Goal: Book appointment/travel/reservation

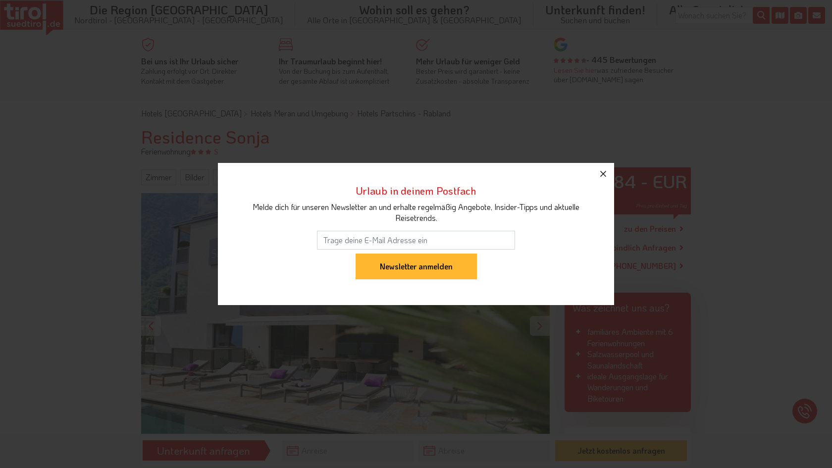
click at [602, 179] on icon "button" at bounding box center [603, 174] width 12 height 12
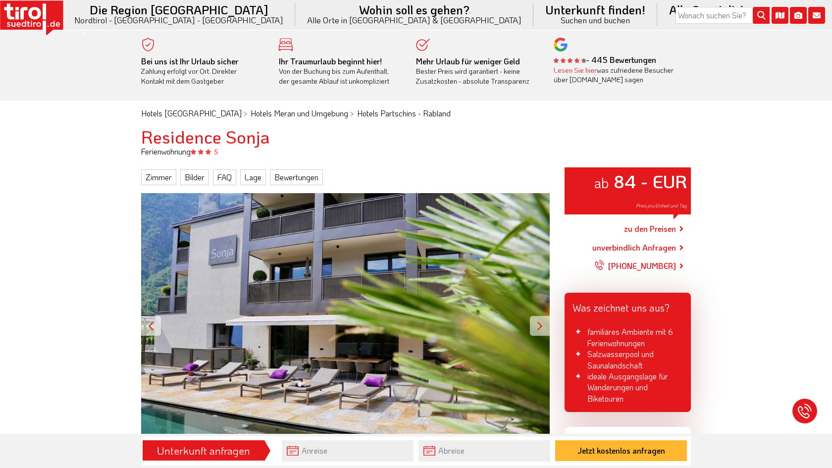
click at [542, 324] on div at bounding box center [540, 326] width 20 height 20
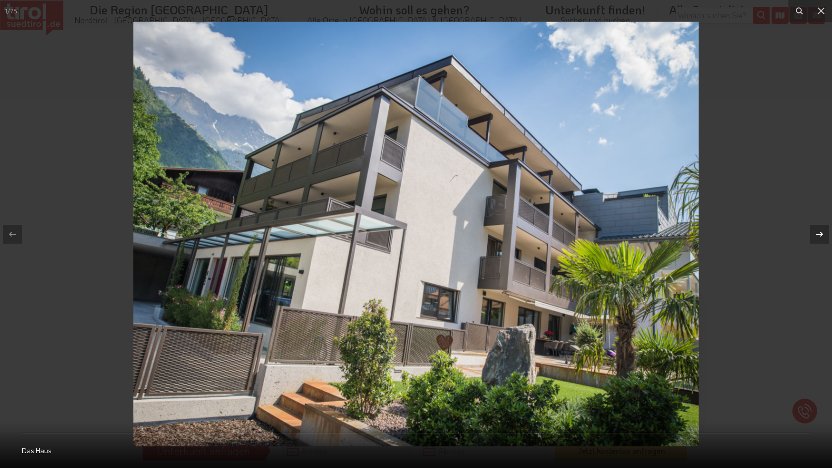
click at [821, 231] on icon at bounding box center [820, 234] width 12 height 12
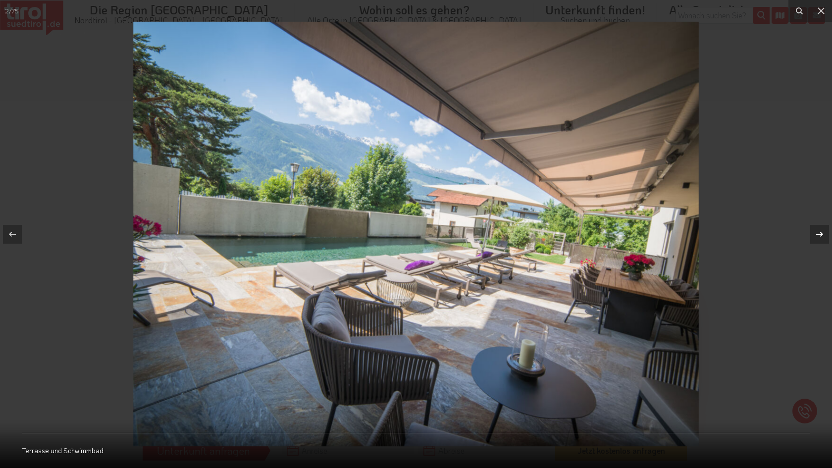
click at [821, 231] on icon at bounding box center [820, 234] width 12 height 12
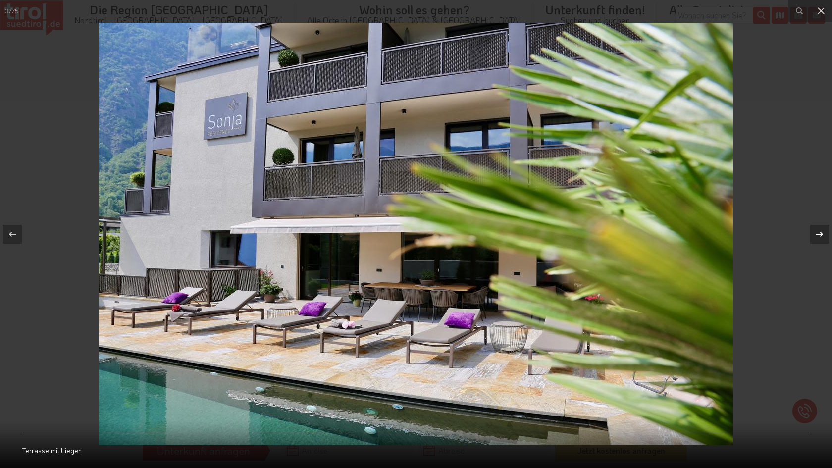
click at [821, 231] on icon at bounding box center [820, 234] width 12 height 12
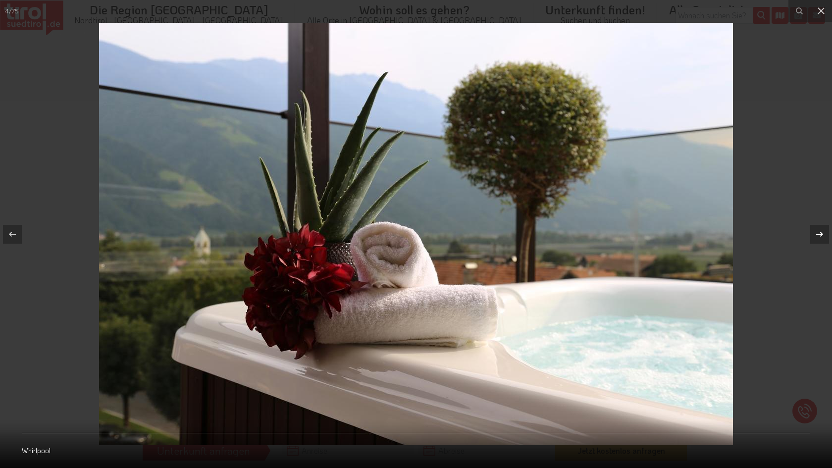
click at [821, 231] on icon at bounding box center [820, 234] width 12 height 12
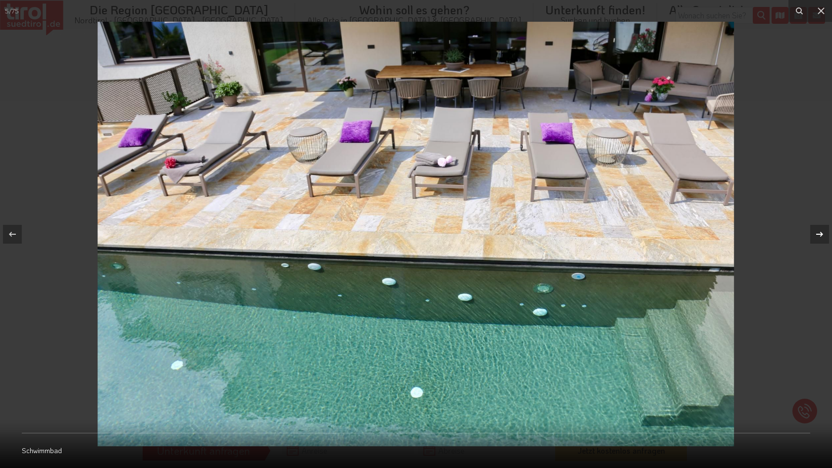
click at [821, 231] on icon at bounding box center [820, 234] width 12 height 12
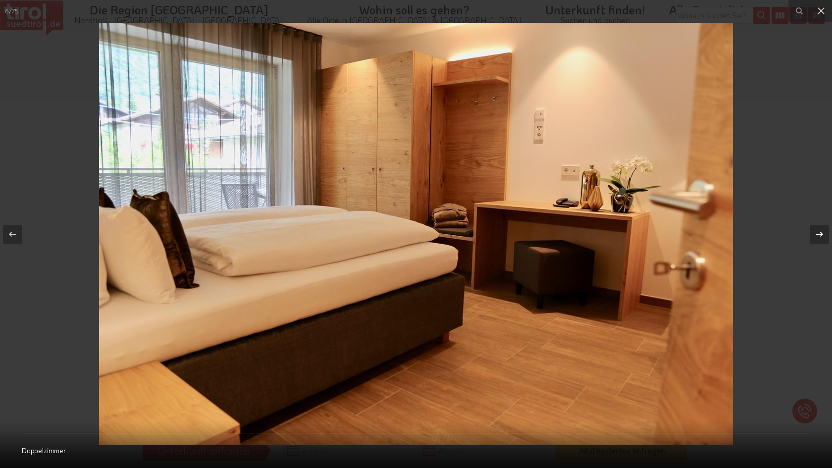
click at [821, 231] on icon at bounding box center [820, 234] width 12 height 12
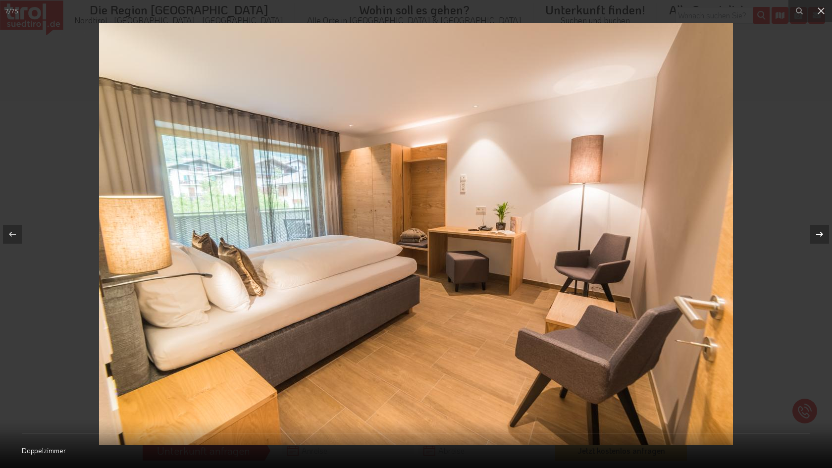
click at [821, 231] on icon at bounding box center [820, 234] width 12 height 12
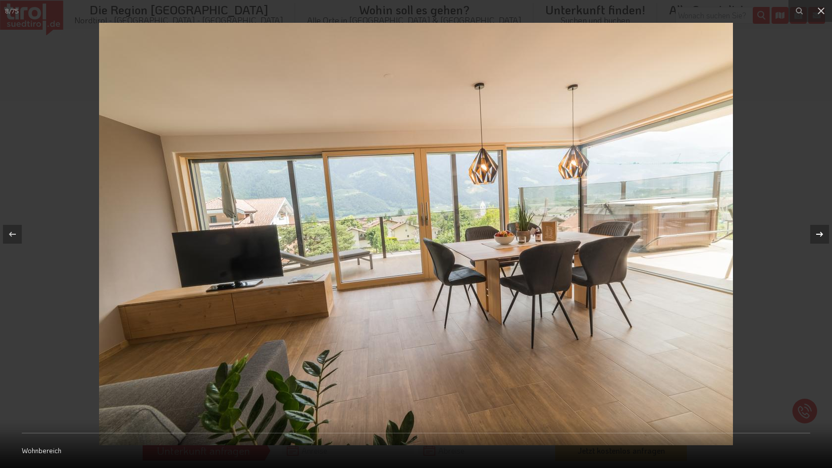
click at [821, 231] on icon at bounding box center [820, 234] width 12 height 12
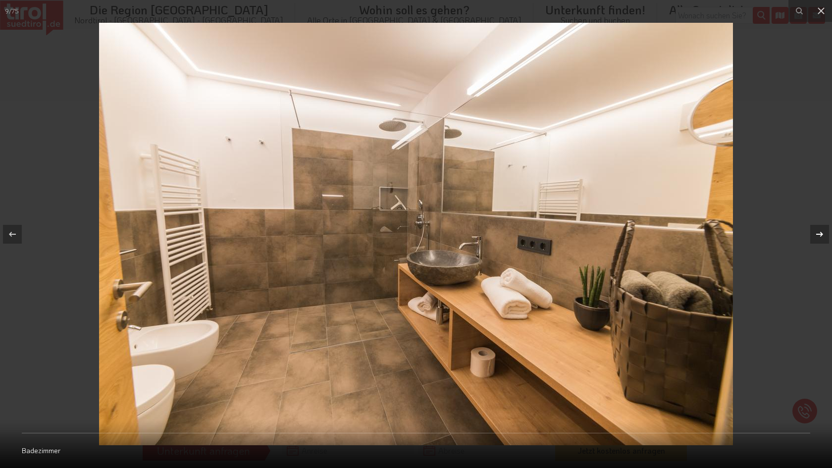
click at [821, 231] on icon at bounding box center [820, 234] width 12 height 12
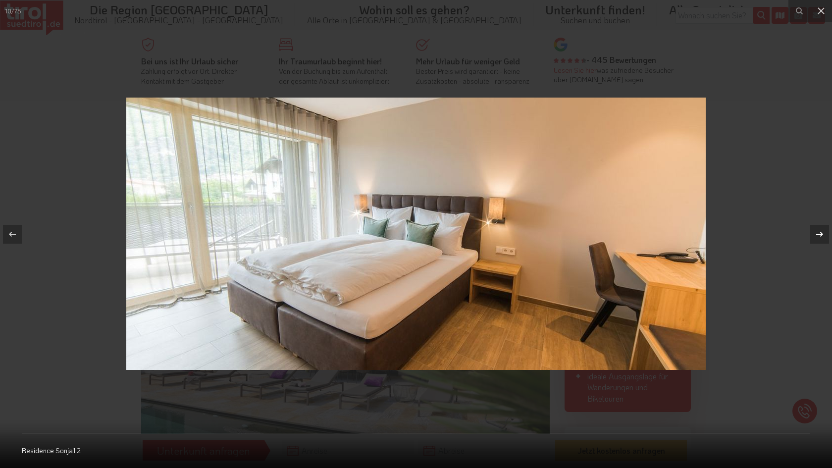
click at [821, 231] on icon at bounding box center [820, 234] width 12 height 12
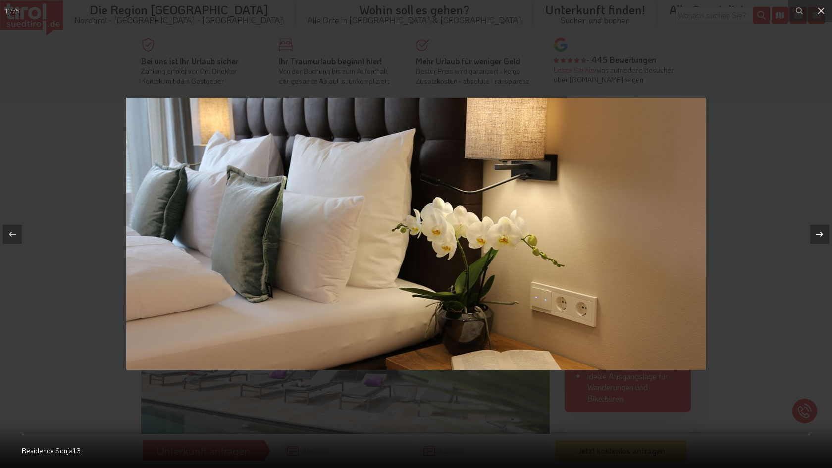
click at [821, 231] on icon at bounding box center [820, 234] width 12 height 12
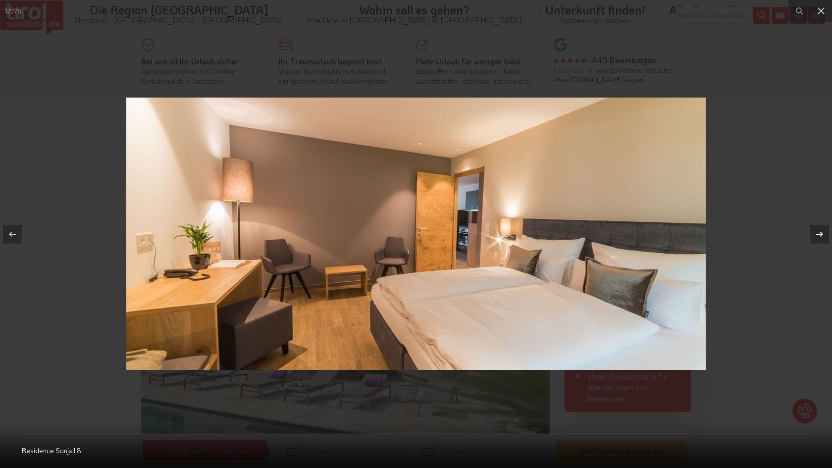
click at [821, 231] on icon at bounding box center [820, 234] width 12 height 12
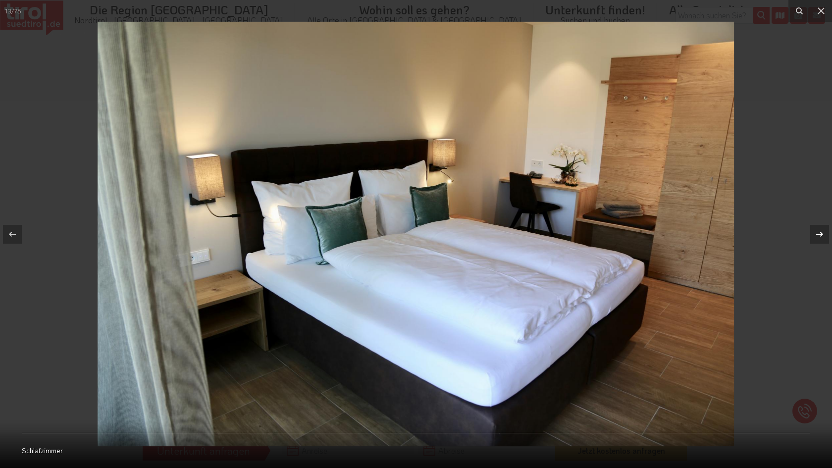
click at [821, 231] on icon at bounding box center [820, 234] width 12 height 12
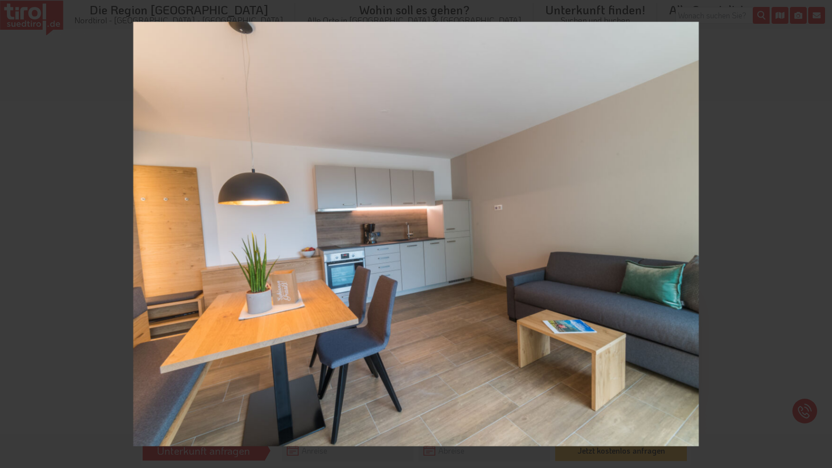
click at [821, 231] on div "14 / 75 Küche und Esstisch" at bounding box center [416, 234] width 832 height 468
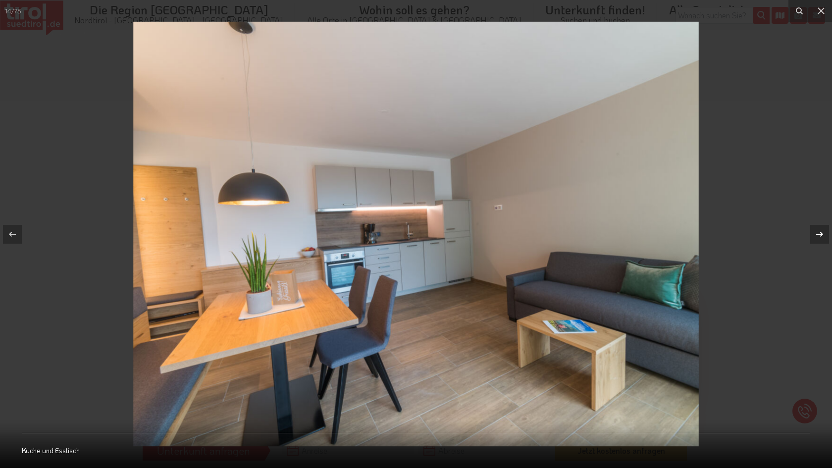
click at [821, 231] on icon at bounding box center [820, 234] width 12 height 12
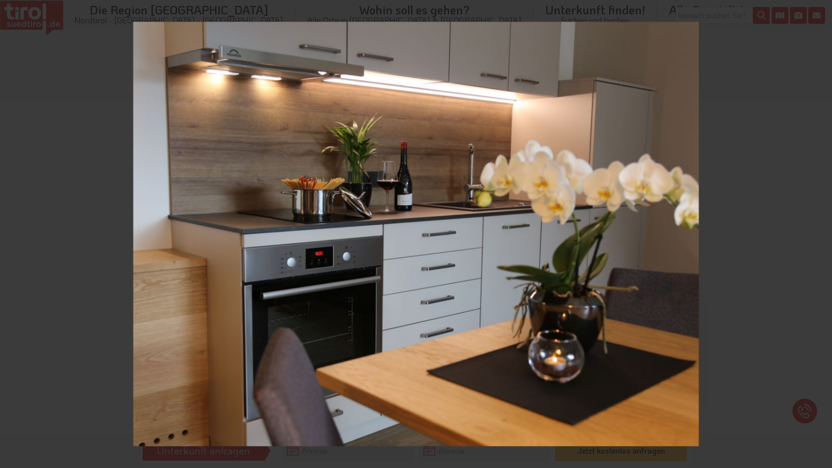
click at [820, 232] on div "15 / 75 Küche und Esstisch" at bounding box center [416, 234] width 832 height 468
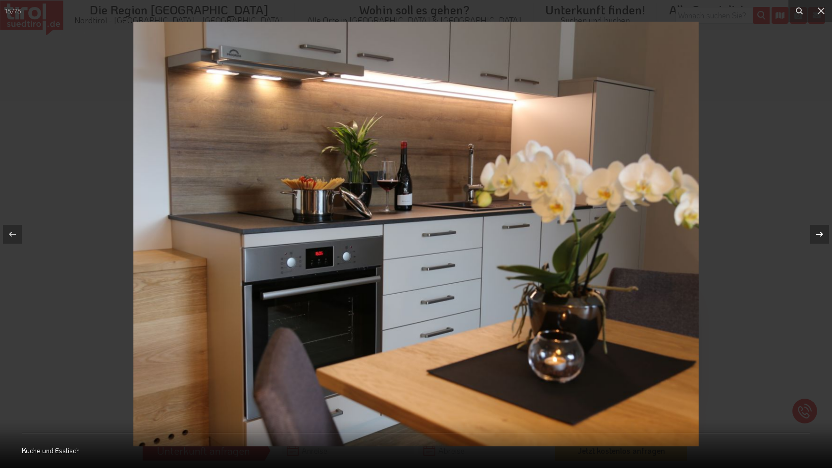
click at [820, 232] on icon at bounding box center [820, 234] width 12 height 12
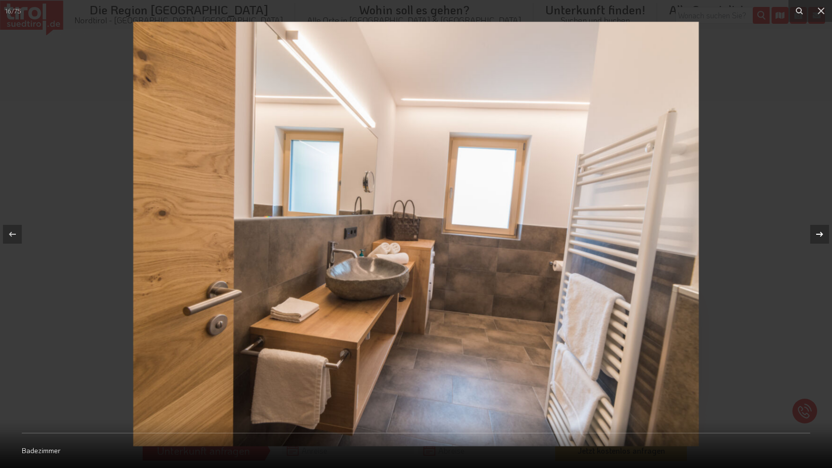
click at [820, 232] on icon at bounding box center [820, 234] width 12 height 12
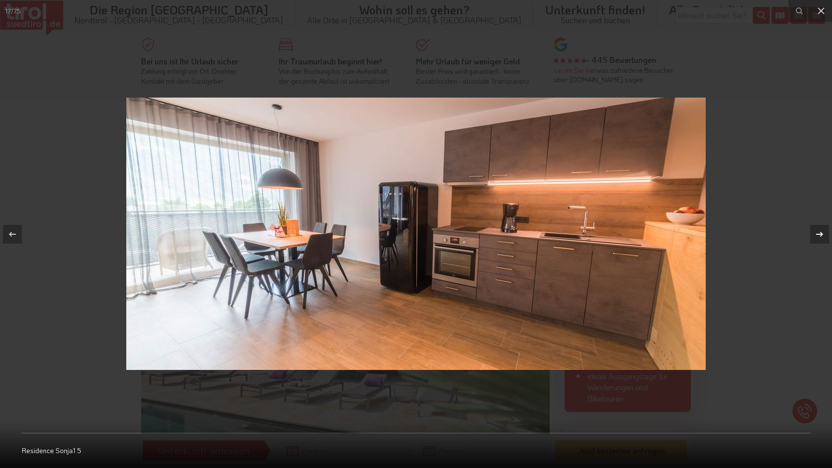
click at [820, 232] on icon at bounding box center [820, 234] width 12 height 12
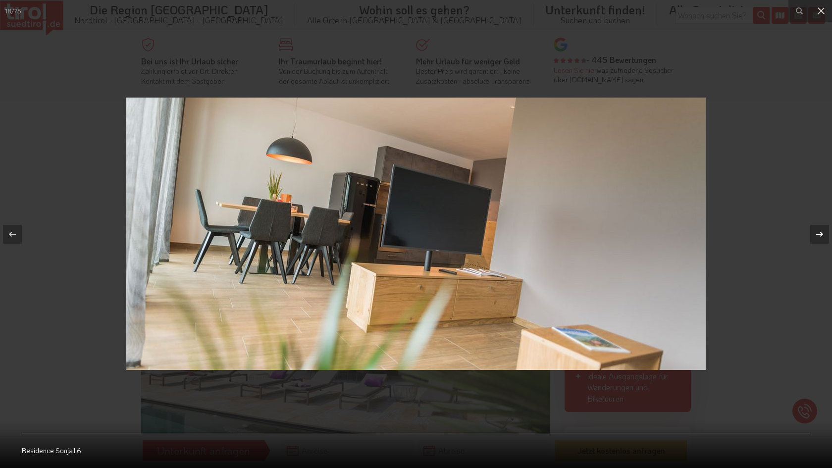
click at [820, 232] on icon at bounding box center [820, 234] width 12 height 12
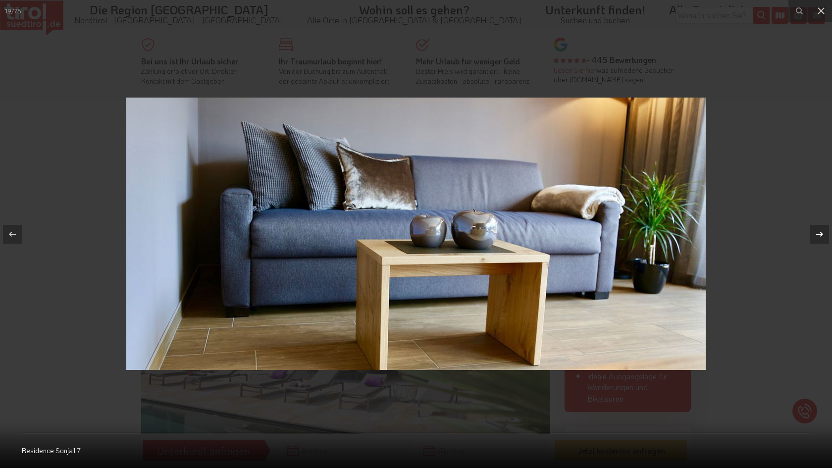
click at [820, 232] on icon at bounding box center [820, 234] width 12 height 12
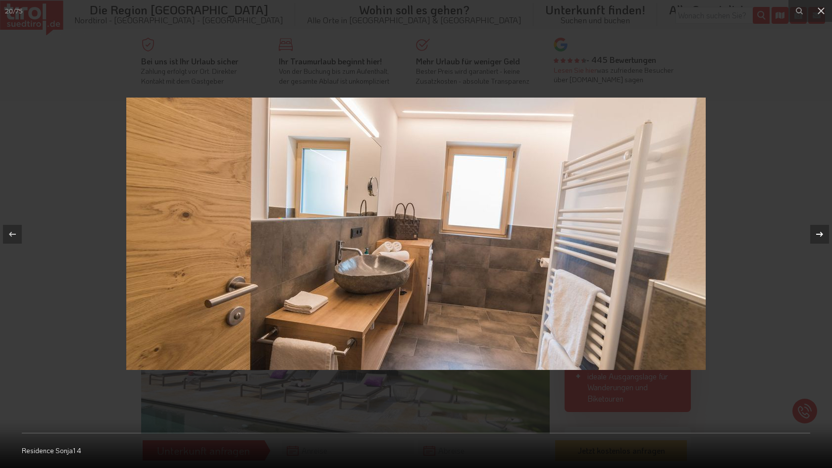
click at [820, 232] on icon at bounding box center [820, 234] width 12 height 12
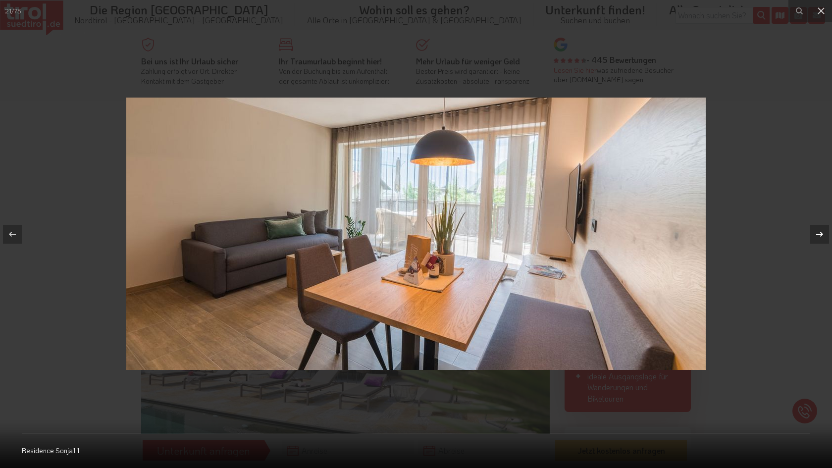
click at [820, 232] on icon at bounding box center [820, 234] width 12 height 12
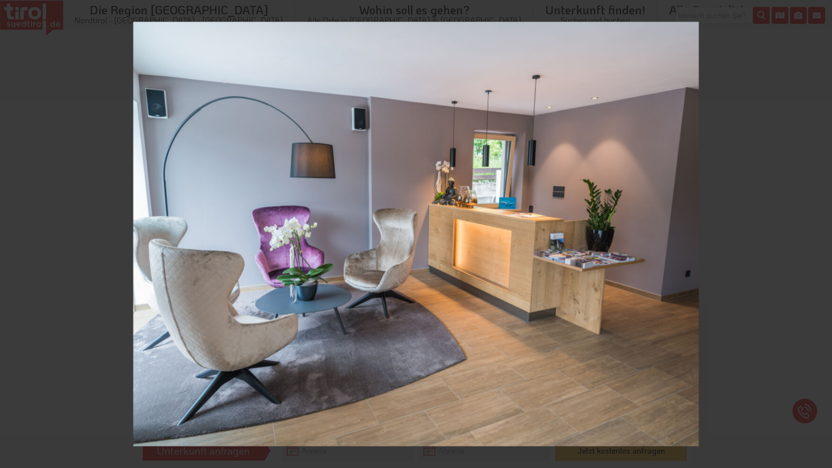
click at [820, 232] on div "22 / 75 Rezeption" at bounding box center [416, 234] width 832 height 468
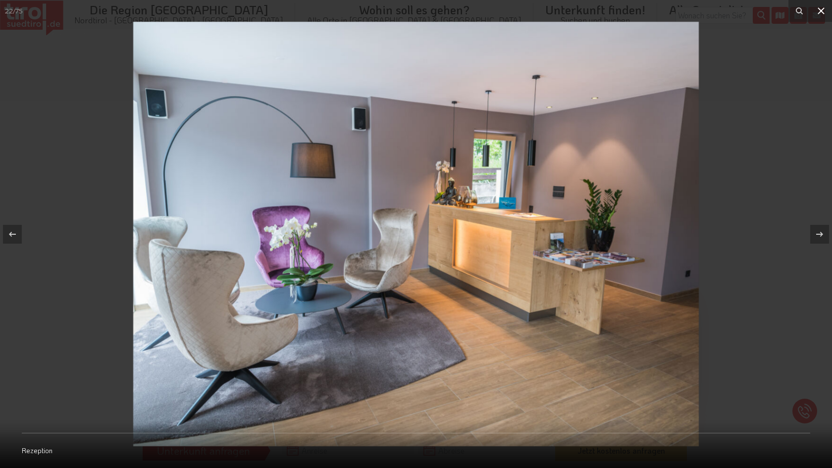
click at [820, 8] on icon at bounding box center [821, 11] width 12 height 12
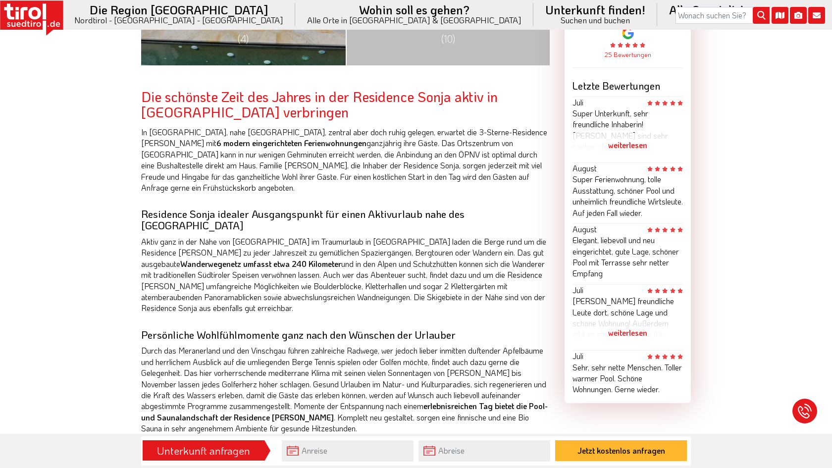
scroll to position [539, 0]
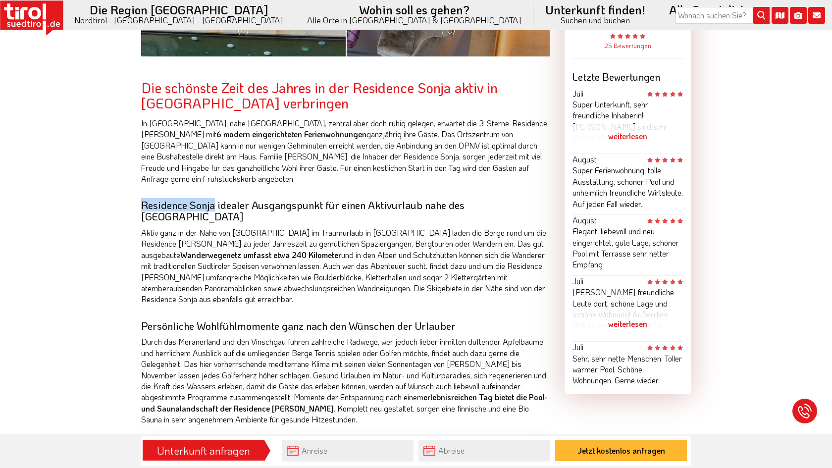
drag, startPoint x: 142, startPoint y: 191, endPoint x: 214, endPoint y: 193, distance: 72.3
click at [214, 199] on h3 "Residence Sonja idealer Ausgangspunkt für einen Aktivurlaub nahe des Vinschgau" at bounding box center [345, 210] width 409 height 23
copy h3 "Residence Sonja"
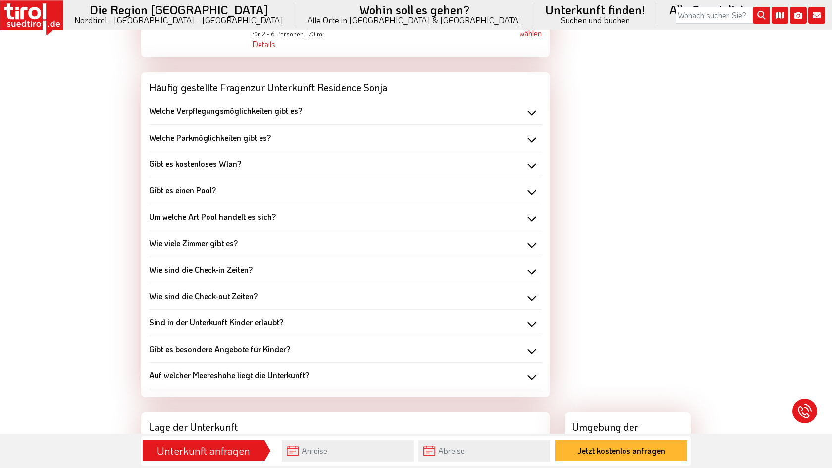
scroll to position [1268, 0]
click at [449, 158] on div "Gibt es kostenloses Wlan?" at bounding box center [345, 163] width 393 height 11
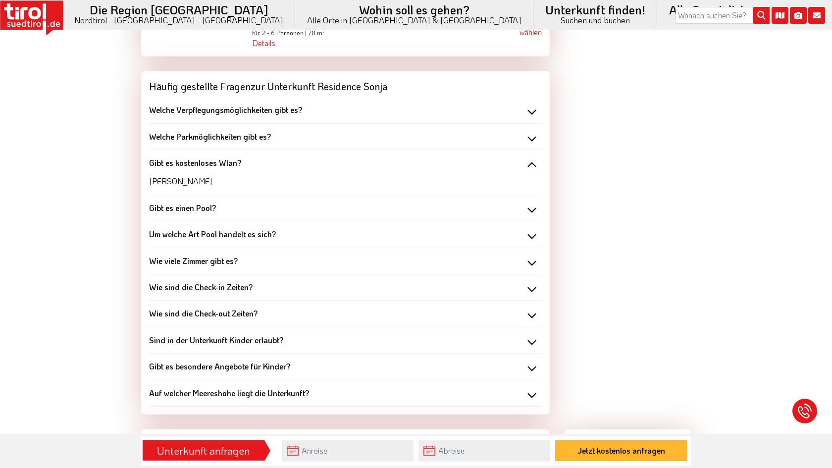
click at [532, 131] on div "Welche Parkmöglichkeiten gibt es?" at bounding box center [345, 136] width 393 height 11
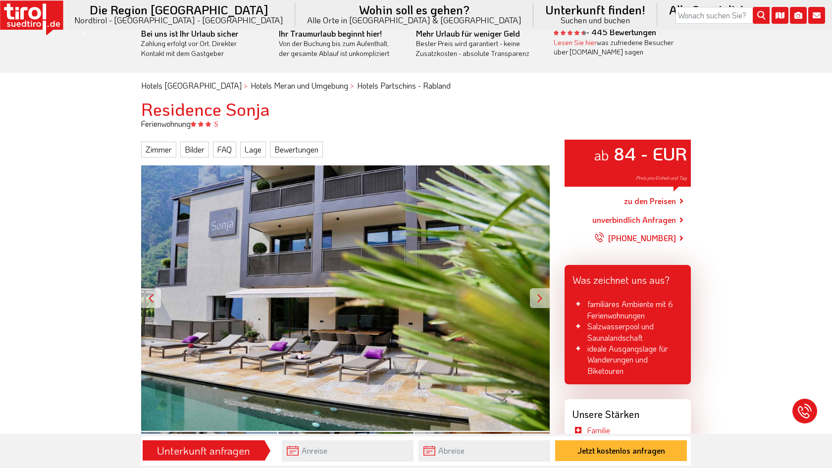
scroll to position [28, 0]
click at [156, 147] on link "Zimmer" at bounding box center [158, 149] width 35 height 16
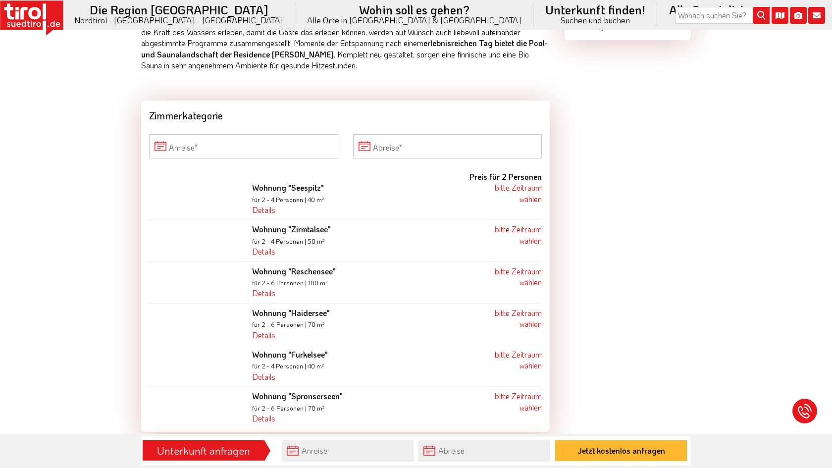
scroll to position [915, 0]
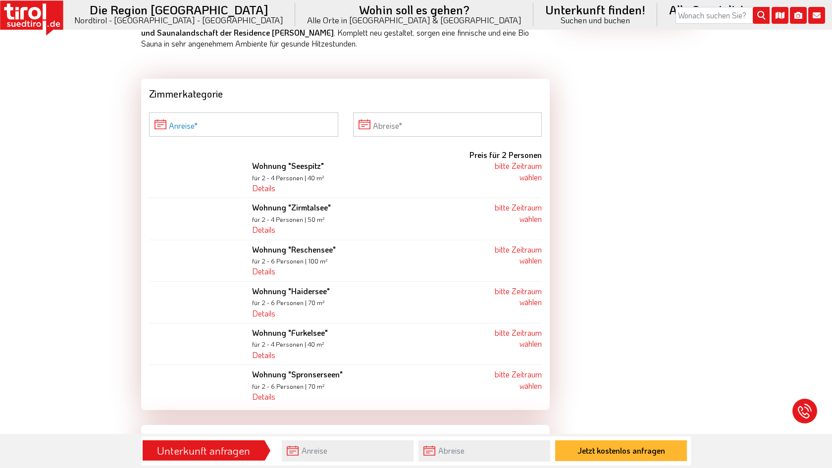
click at [235, 112] on input "Anreise" at bounding box center [243, 124] width 189 height 24
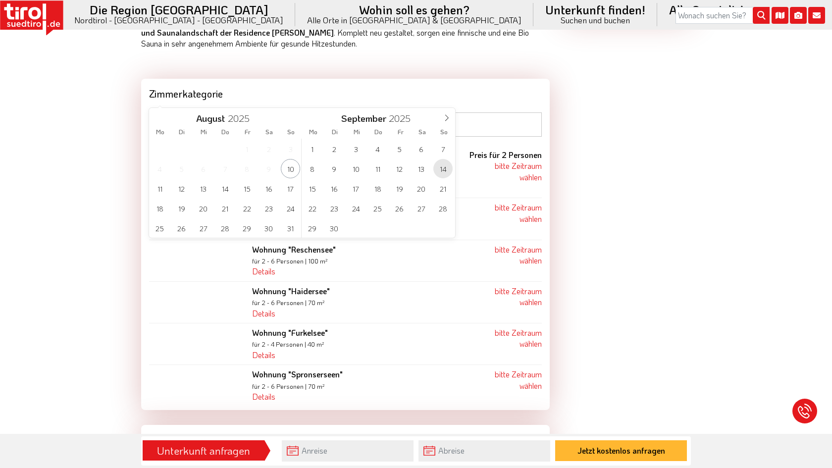
click at [441, 169] on span "14" at bounding box center [442, 168] width 19 height 19
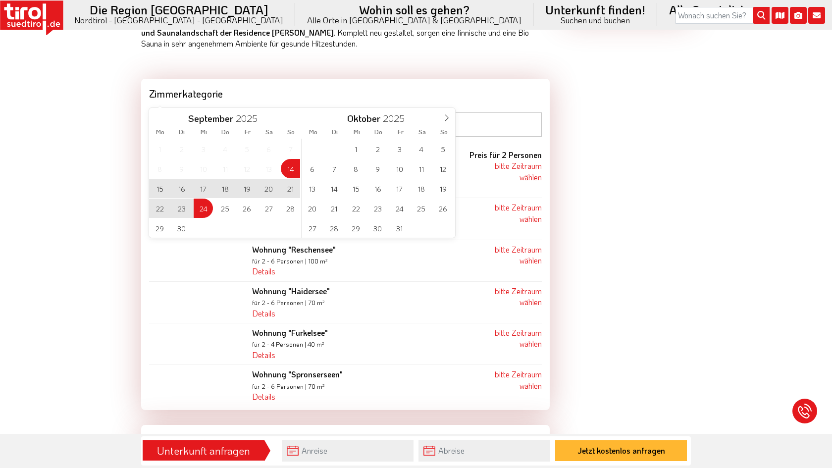
click at [202, 209] on span "24" at bounding box center [203, 208] width 19 height 19
type input "[DATE]"
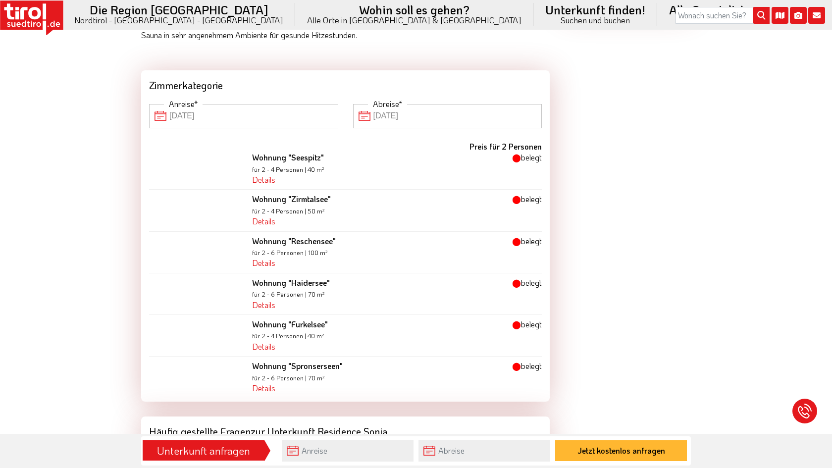
scroll to position [923, 0]
click at [400, 105] on input "[DATE]" at bounding box center [447, 117] width 189 height 24
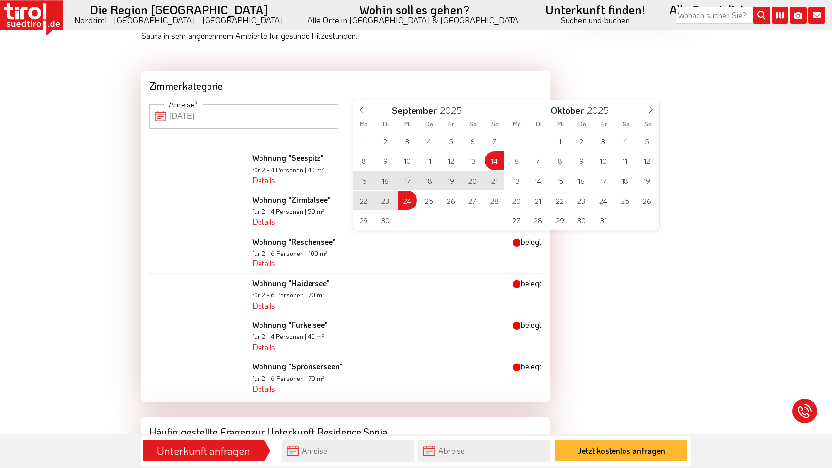
click at [493, 183] on span "21" at bounding box center [494, 180] width 19 height 19
type input "[DATE]"
type input "21-09-2025"
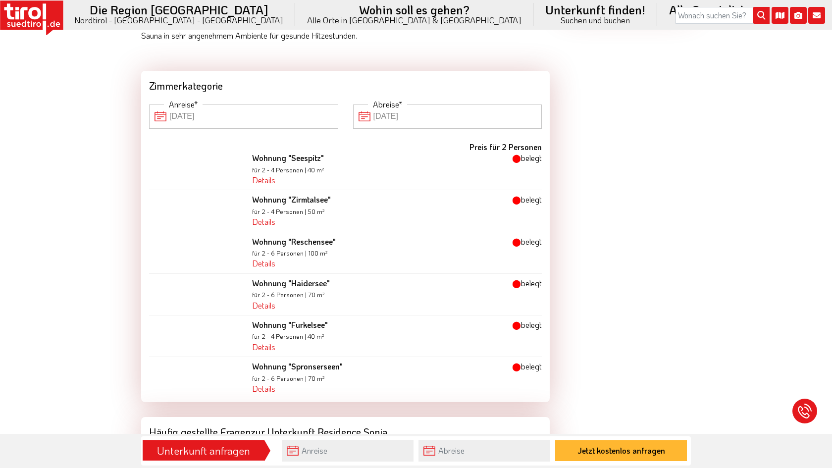
click at [398, 105] on input "21-09-2025" at bounding box center [447, 117] width 189 height 24
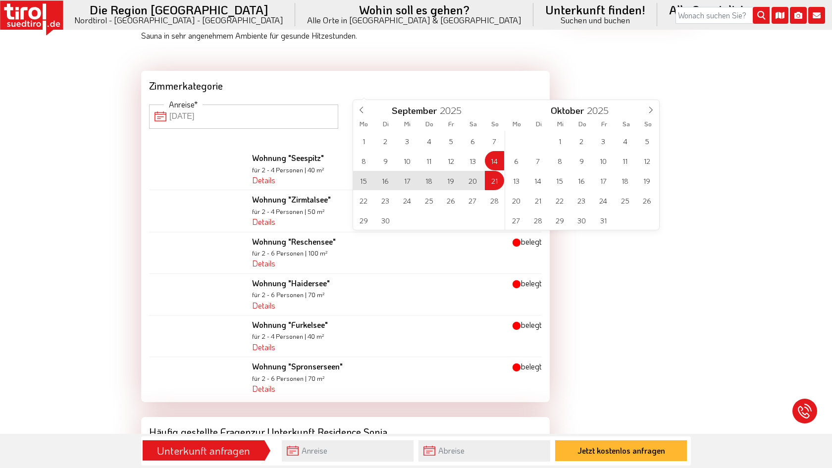
click at [477, 178] on span "20" at bounding box center [472, 180] width 19 height 19
type input "[DATE]"
type input "20-09-2025"
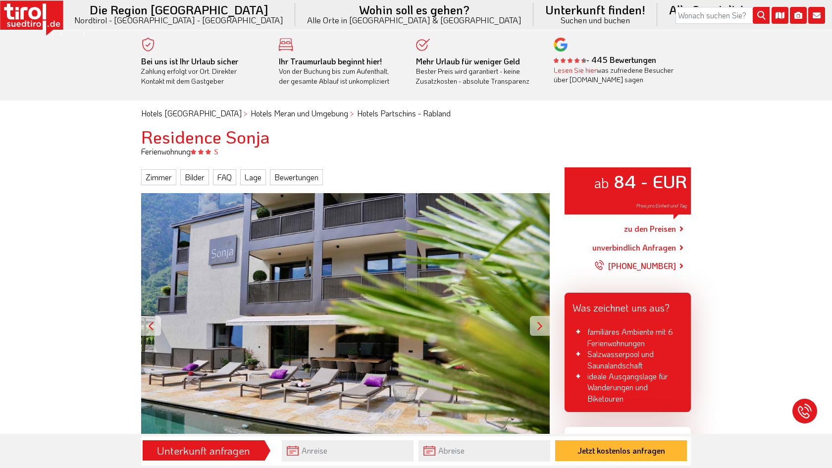
scroll to position [0, 0]
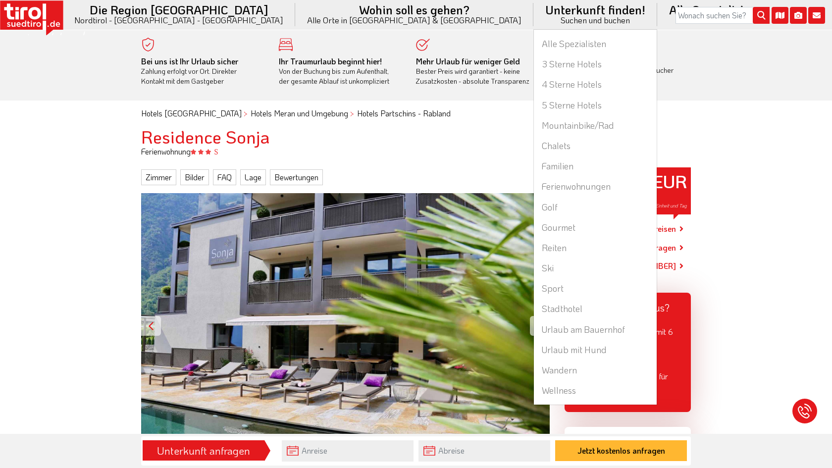
click at [533, 11] on li "Unterkunft finden! Suchen und buchen Alle Spezialisten 3 Sterne Hotels 4 Sterne…" at bounding box center [595, 14] width 124 height 29
click at [534, 147] on link "Chalets" at bounding box center [595, 146] width 123 height 20
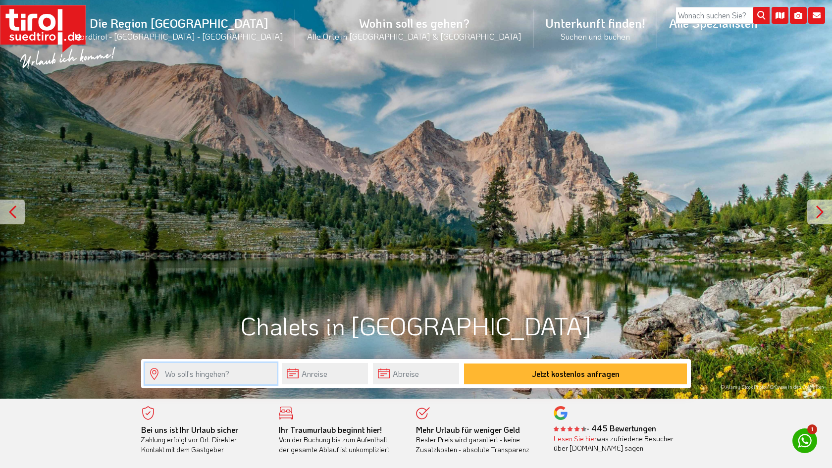
click at [226, 371] on input "text" at bounding box center [211, 373] width 132 height 21
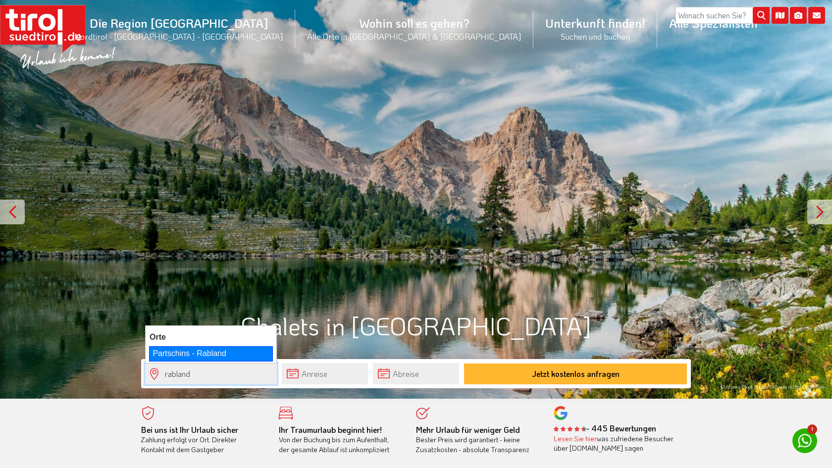
click at [212, 355] on div "Partschins - Rabland" at bounding box center [211, 353] width 124 height 15
type input "Partschins - Rabland"
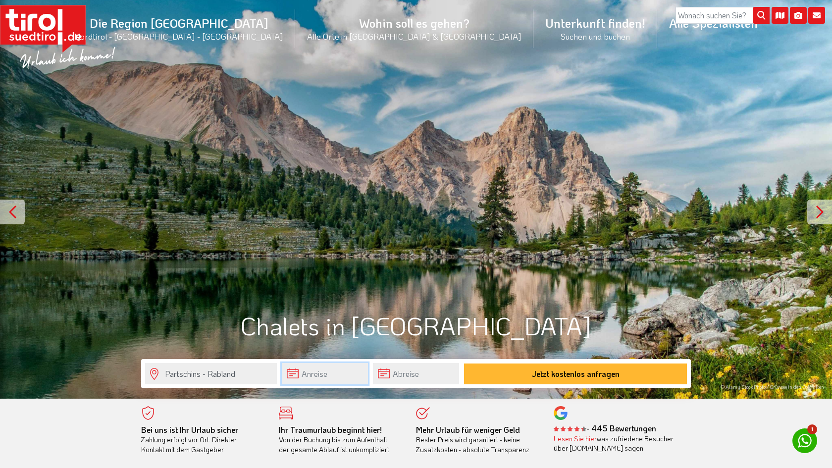
click at [324, 373] on input "text" at bounding box center [325, 373] width 86 height 21
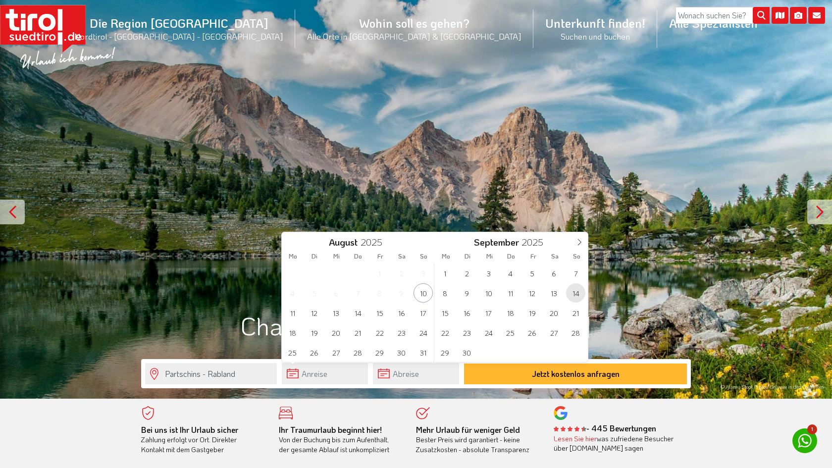
click at [578, 291] on span "14" at bounding box center [575, 292] width 19 height 19
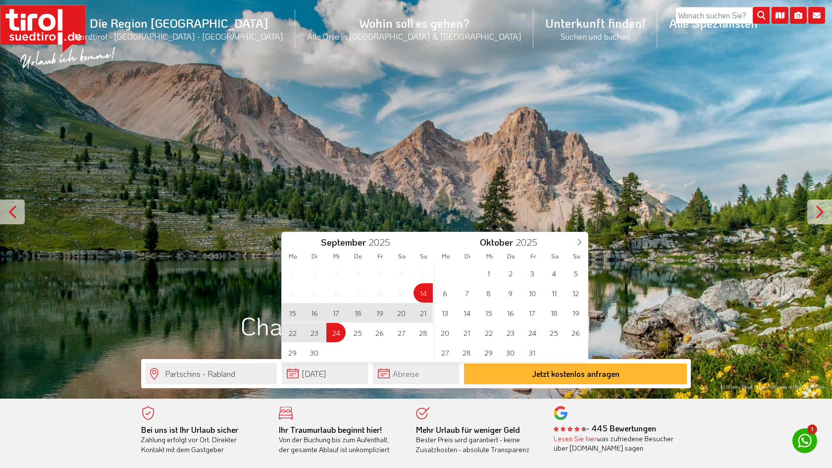
click at [338, 330] on span "24" at bounding box center [335, 332] width 19 height 19
type input "[DATE]"
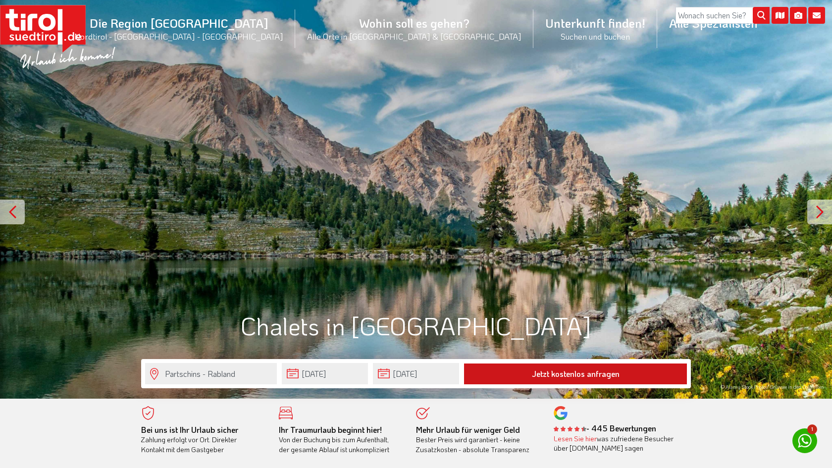
click at [528, 367] on button "Jetzt kostenlos anfragen" at bounding box center [575, 374] width 223 height 21
